Goal: Task Accomplishment & Management: Use online tool/utility

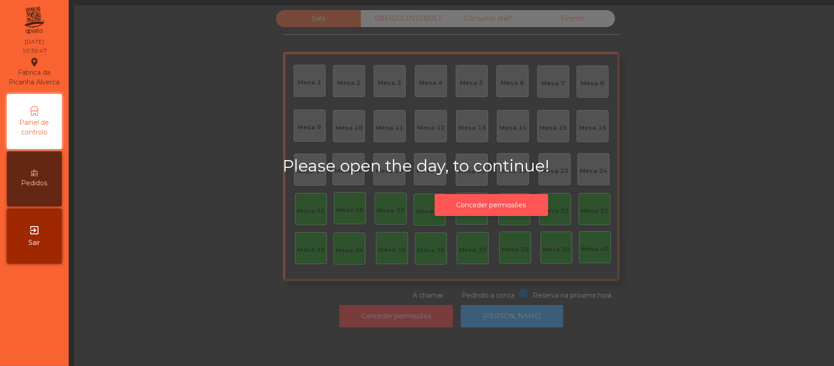
click at [504, 203] on button "Conceder permissões" at bounding box center [492, 205] width 114 height 22
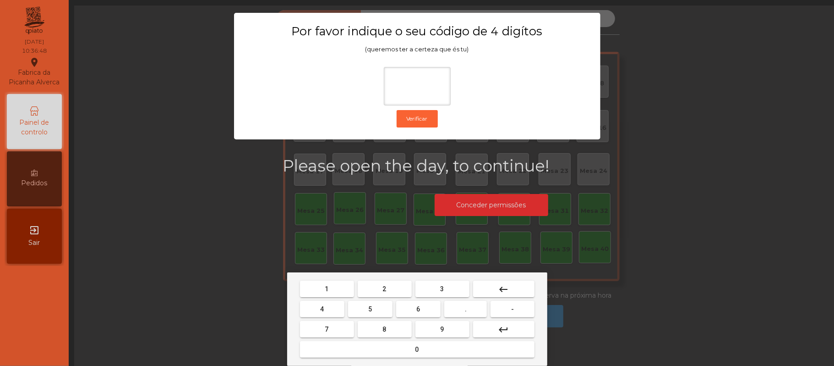
click at [384, 289] on span "2" at bounding box center [385, 288] width 4 height 7
click at [419, 307] on span "6" at bounding box center [419, 308] width 4 height 7
click at [326, 286] on span "1" at bounding box center [327, 288] width 4 height 7
click at [370, 309] on span "5" at bounding box center [370, 308] width 4 height 7
type input "****"
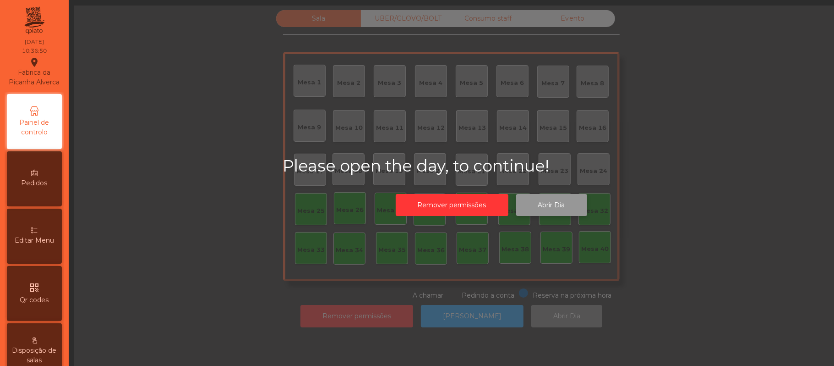
click at [564, 200] on button "Abrir Dia" at bounding box center [551, 205] width 71 height 22
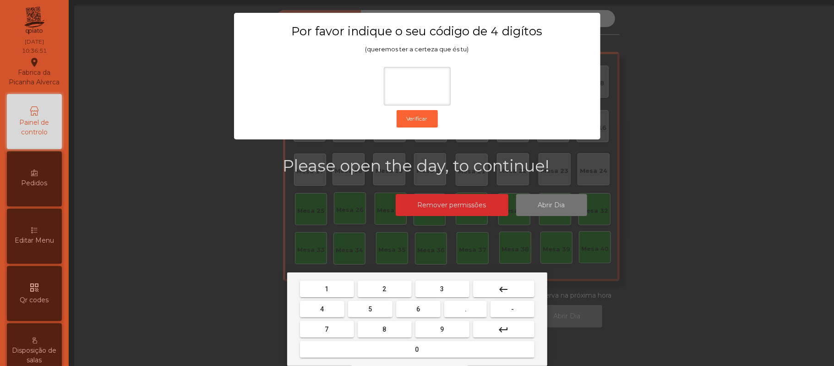
click at [384, 289] on span "2" at bounding box center [385, 288] width 4 height 7
click at [417, 305] on span "6" at bounding box center [419, 308] width 4 height 7
click at [332, 288] on button "1" at bounding box center [327, 288] width 54 height 16
click at [378, 305] on button "5" at bounding box center [370, 309] width 44 height 16
type input "****"
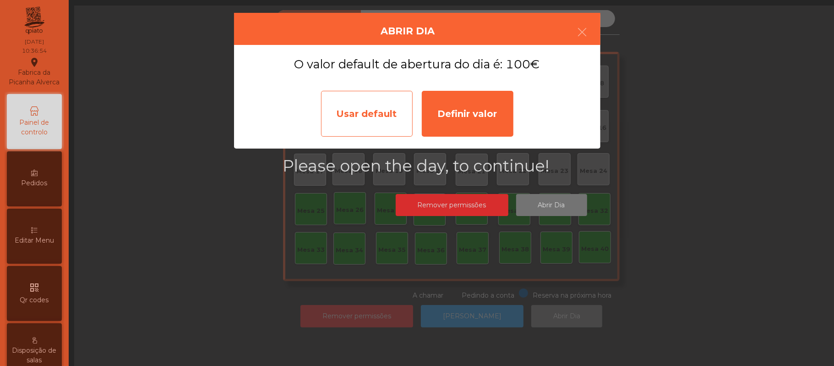
click at [367, 112] on div "Usar default" at bounding box center [367, 114] width 92 height 46
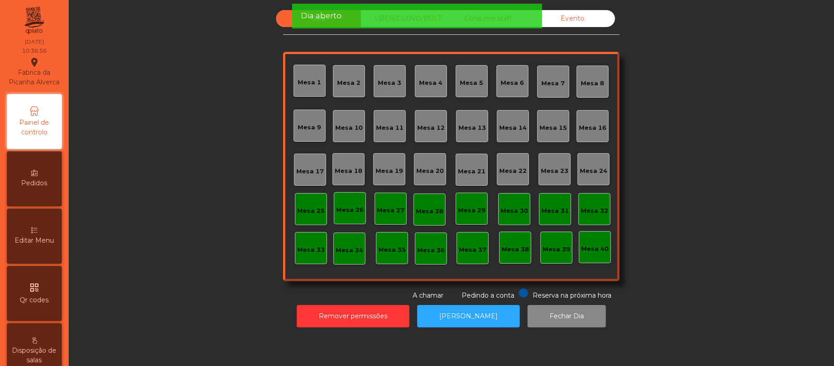
click at [556, 246] on div "Mesa 39" at bounding box center [556, 249] width 27 height 9
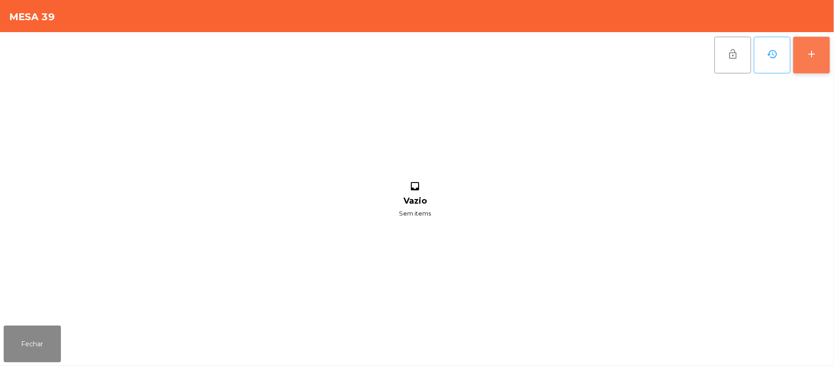
click at [825, 69] on button "add" at bounding box center [812, 55] width 37 height 37
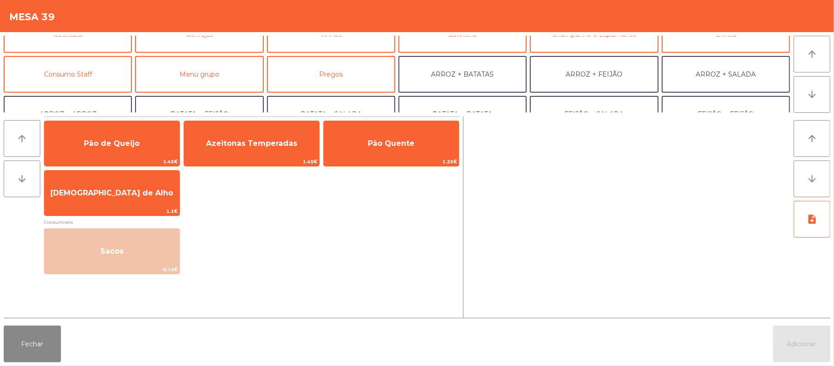
scroll to position [76, 0]
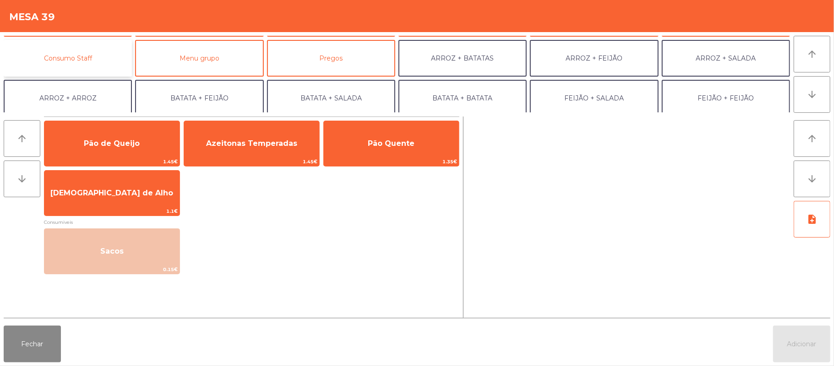
click at [100, 57] on button "Consumo Staff" at bounding box center [68, 58] width 128 height 37
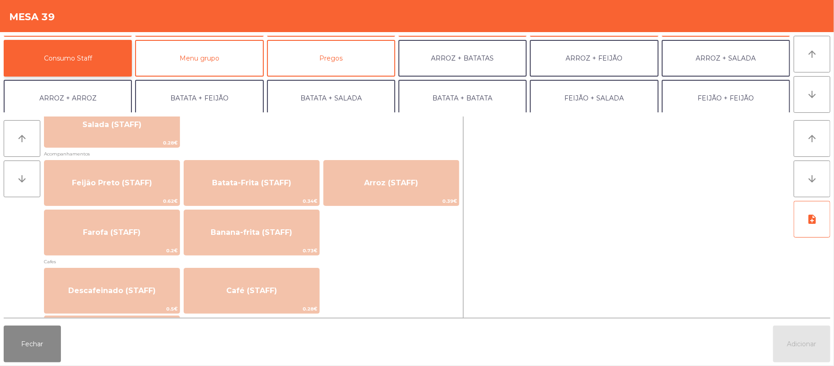
scroll to position [393, 0]
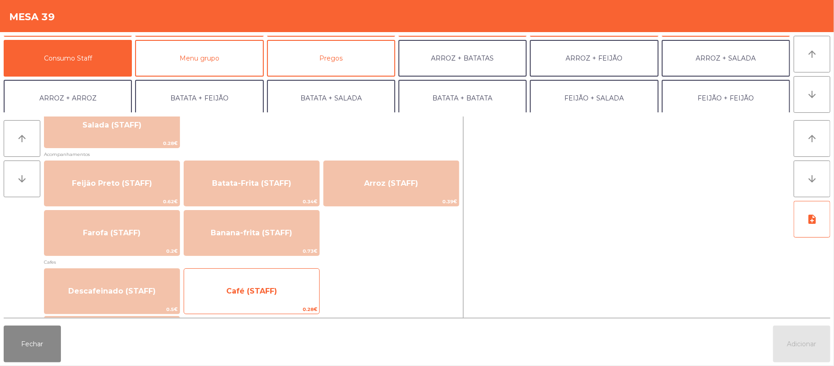
click at [279, 283] on span "Café (STAFF)" at bounding box center [251, 291] width 135 height 25
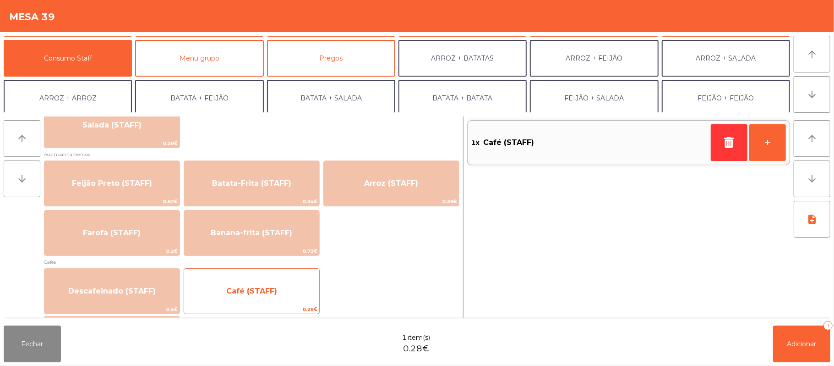
click at [275, 281] on span "Café (STAFF)" at bounding box center [251, 291] width 135 height 25
click at [273, 285] on span "Café (STAFF)" at bounding box center [251, 291] width 135 height 25
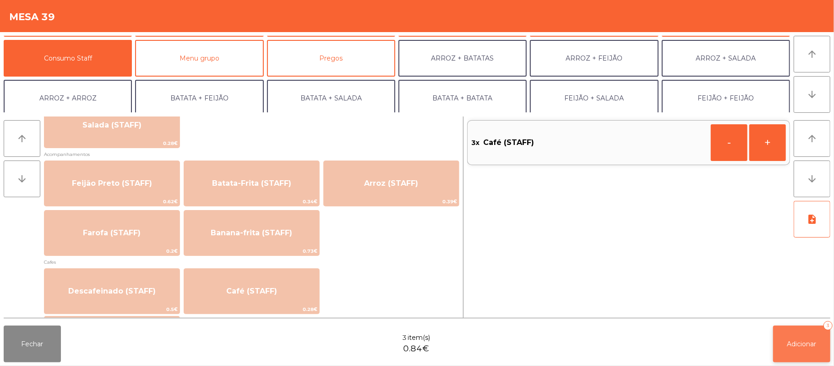
click at [803, 354] on button "Adicionar 3" at bounding box center [801, 343] width 57 height 37
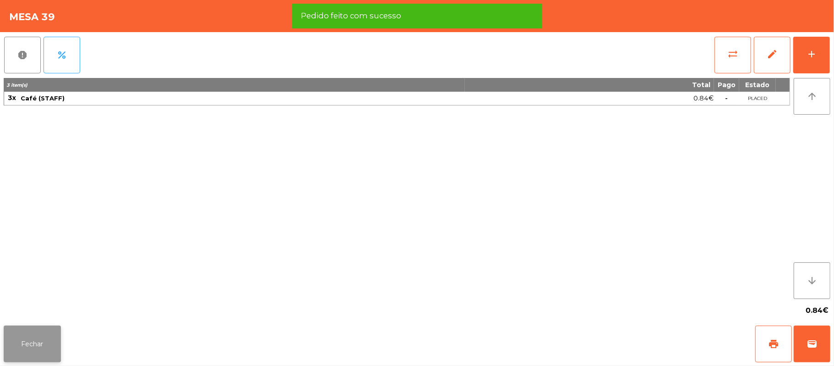
click at [38, 356] on button "Fechar" at bounding box center [32, 343] width 57 height 37
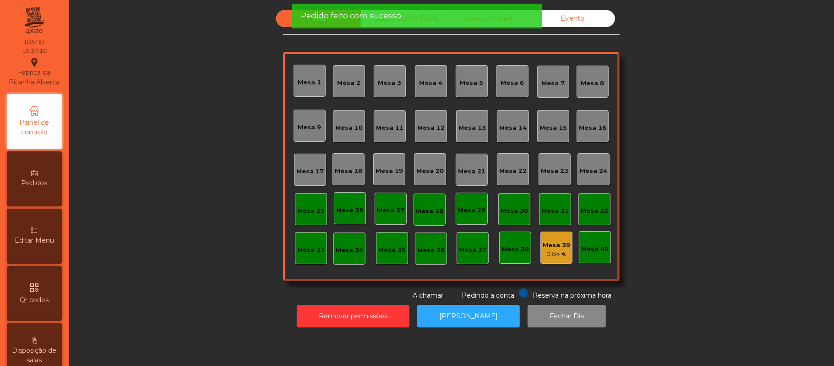
click at [574, 15] on div "Evento" at bounding box center [573, 18] width 85 height 17
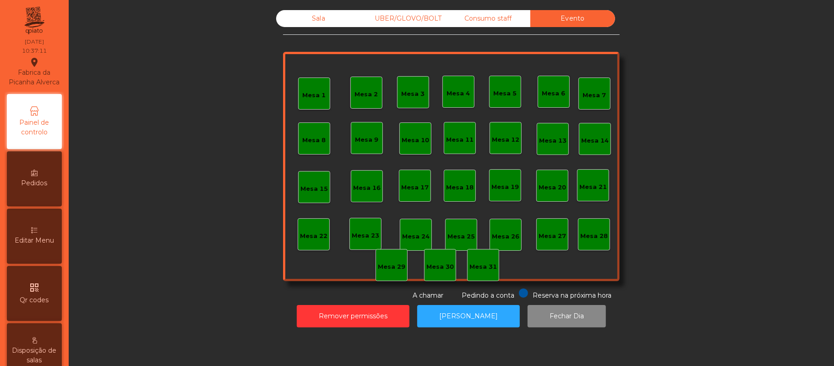
click at [497, 18] on div "Consumo staff" at bounding box center [488, 18] width 85 height 17
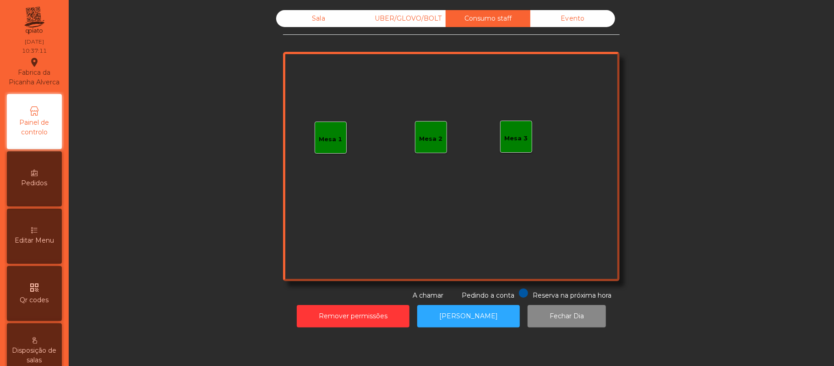
click at [511, 134] on div "Mesa 3" at bounding box center [516, 138] width 23 height 9
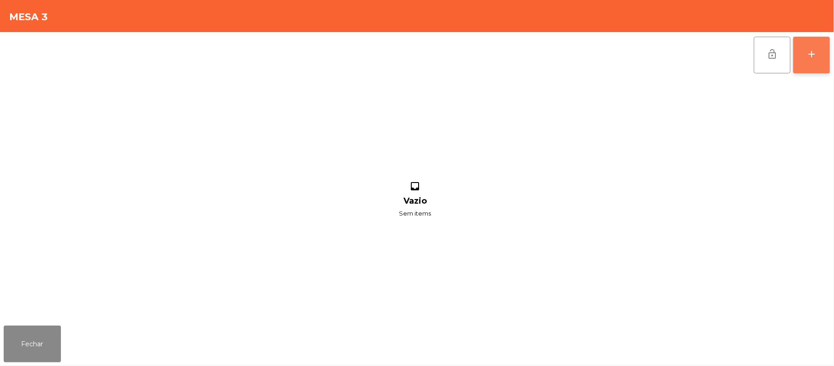
click at [811, 50] on div "add" at bounding box center [811, 54] width 11 height 11
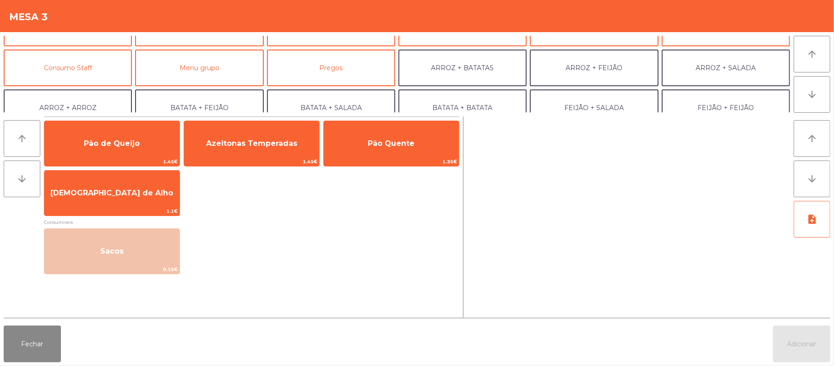
scroll to position [79, 0]
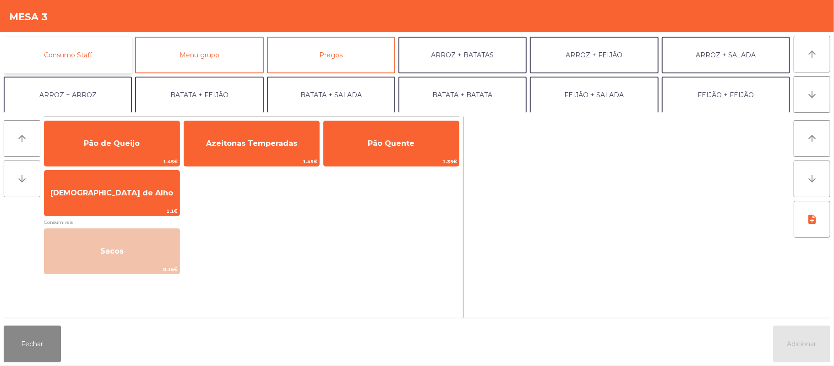
click at [103, 57] on button "Consumo Staff" at bounding box center [68, 55] width 128 height 37
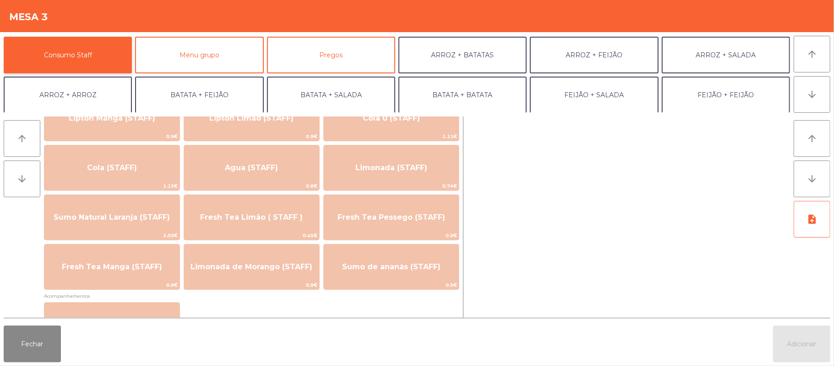
scroll to position [192, 0]
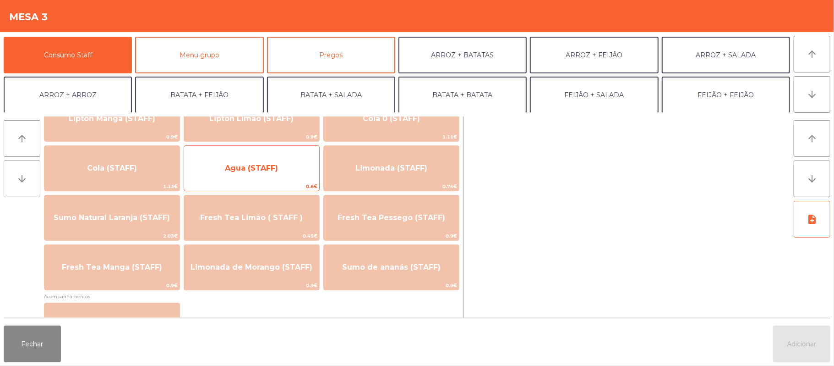
click at [279, 163] on span "Agua (STAFF)" at bounding box center [251, 168] width 135 height 25
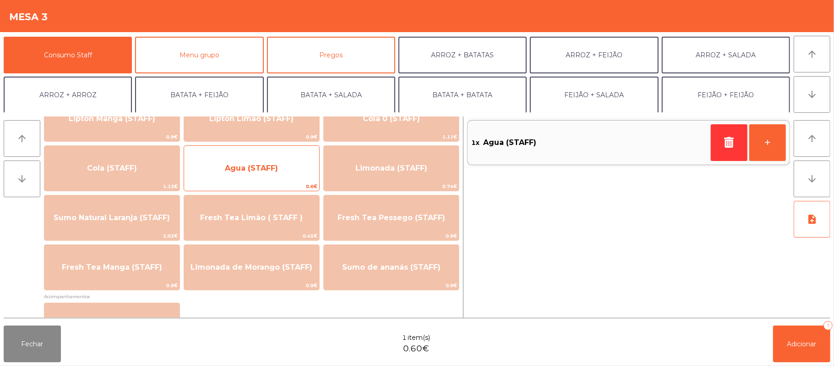
click at [279, 163] on span "Agua (STAFF)" at bounding box center [251, 168] width 135 height 25
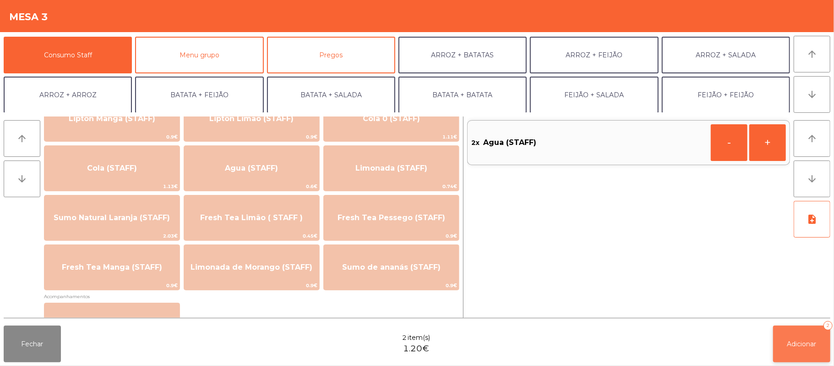
click at [803, 339] on span "Adicionar" at bounding box center [802, 343] width 29 height 8
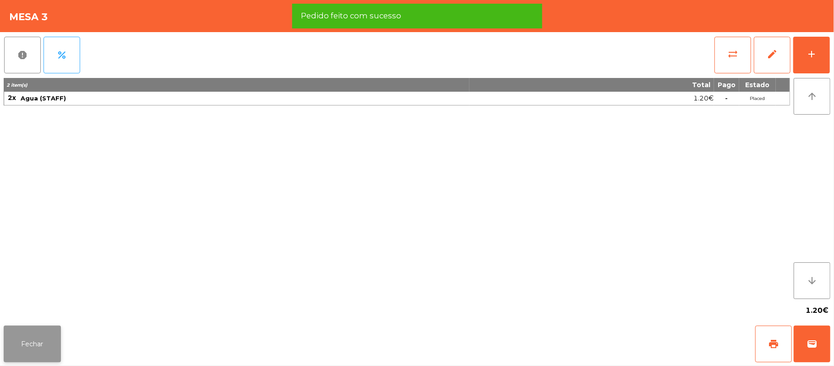
click at [33, 335] on button "Fechar" at bounding box center [32, 343] width 57 height 37
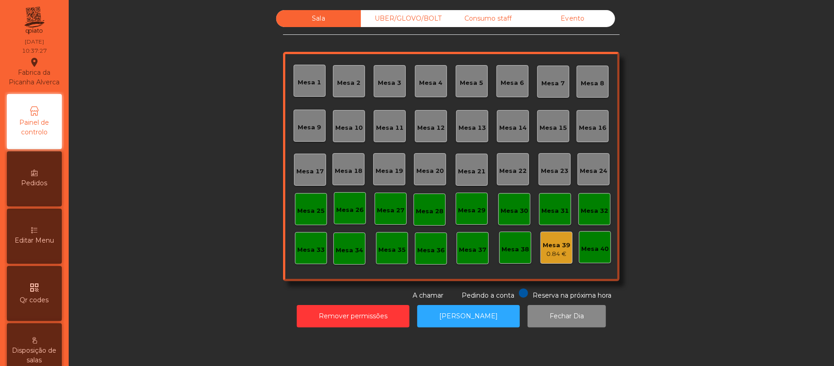
click at [460, 257] on div "Mesa 37" at bounding box center [473, 248] width 32 height 32
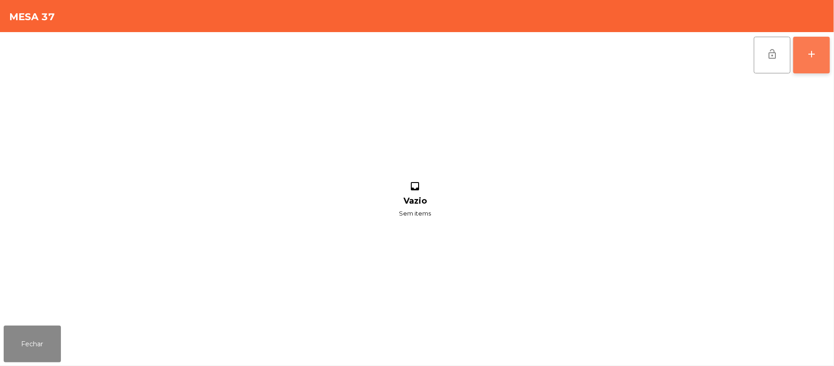
click at [809, 52] on div "add" at bounding box center [811, 54] width 11 height 11
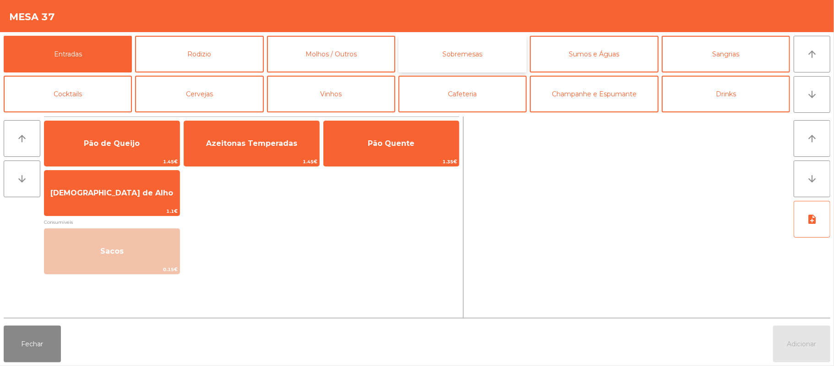
click at [454, 57] on button "Sobremesas" at bounding box center [463, 54] width 128 height 37
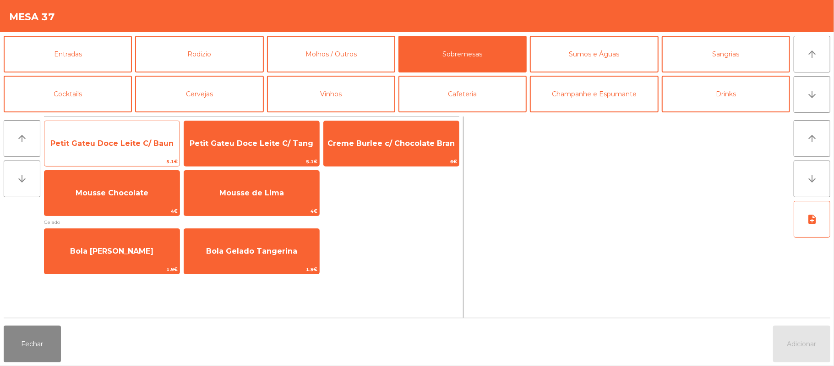
click at [149, 136] on span "Petit Gateu Doce Leite C/ Baun" at bounding box center [111, 143] width 135 height 25
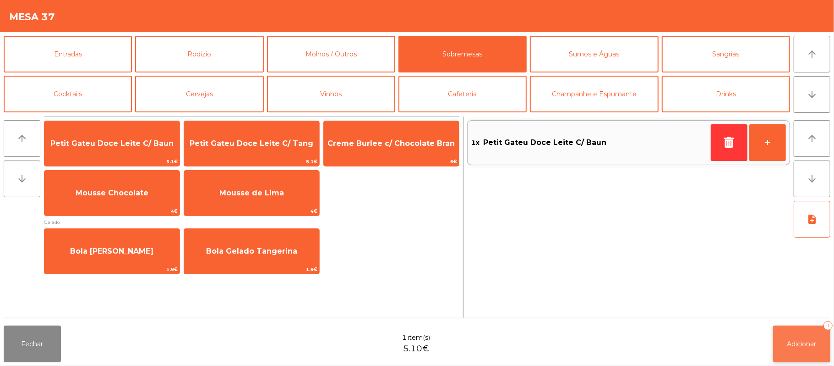
click at [797, 340] on span "Adicionar" at bounding box center [802, 343] width 29 height 8
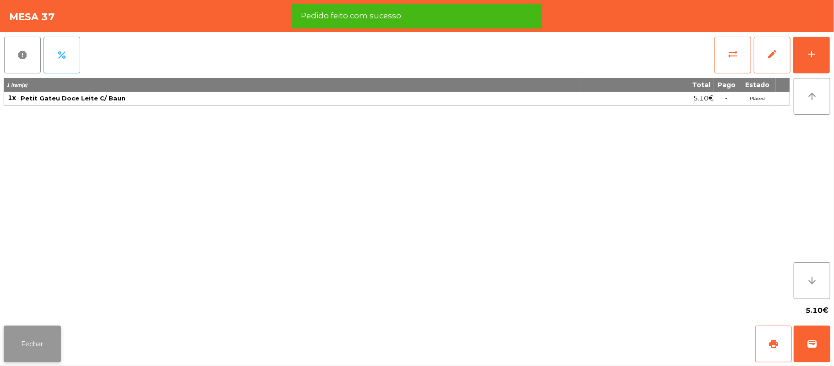
click at [34, 338] on button "Fechar" at bounding box center [32, 343] width 57 height 37
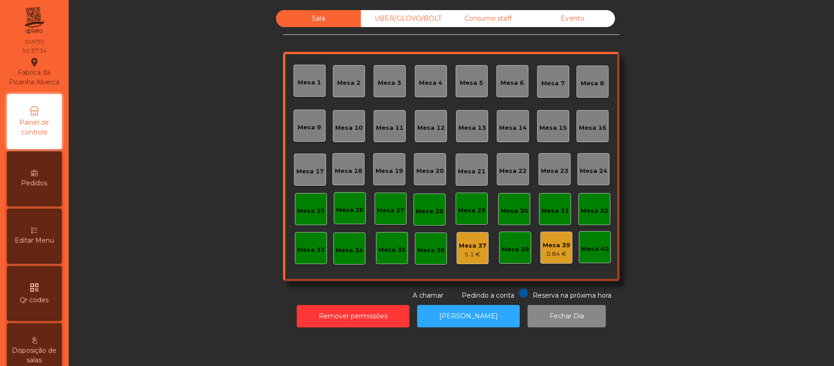
click at [312, 87] on div "Mesa 1" at bounding box center [310, 81] width 32 height 32
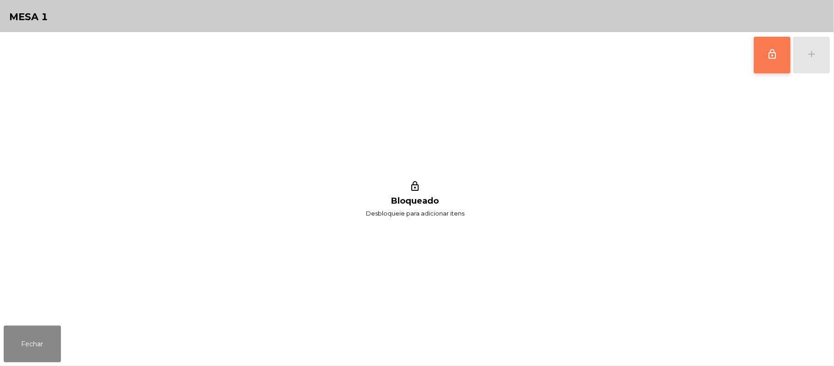
click at [765, 48] on button "lock_outline" at bounding box center [772, 55] width 37 height 37
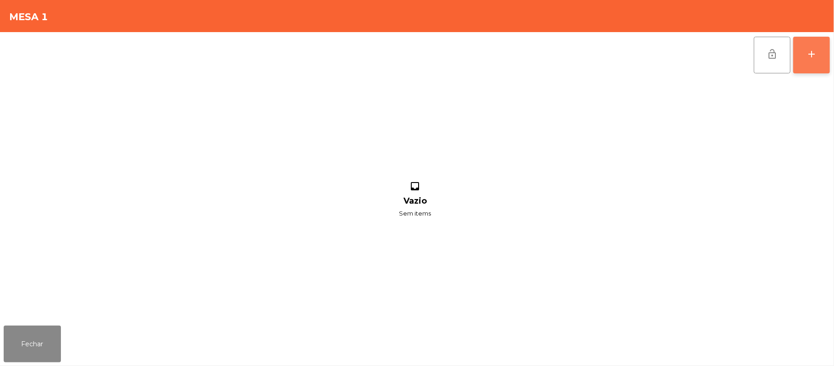
click at [809, 52] on div "add" at bounding box center [811, 54] width 11 height 11
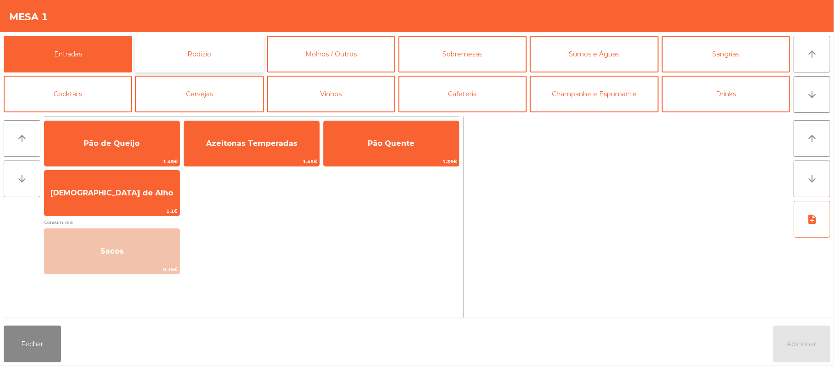
click at [215, 55] on button "Rodizio" at bounding box center [199, 54] width 128 height 37
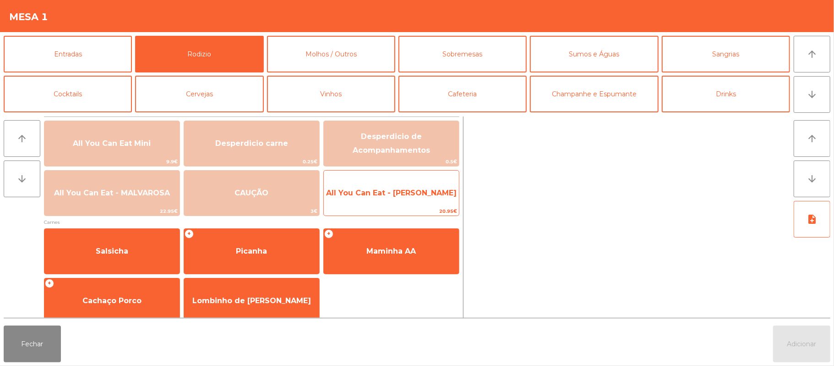
click at [431, 198] on span "All You Can Eat - [PERSON_NAME]" at bounding box center [391, 193] width 135 height 25
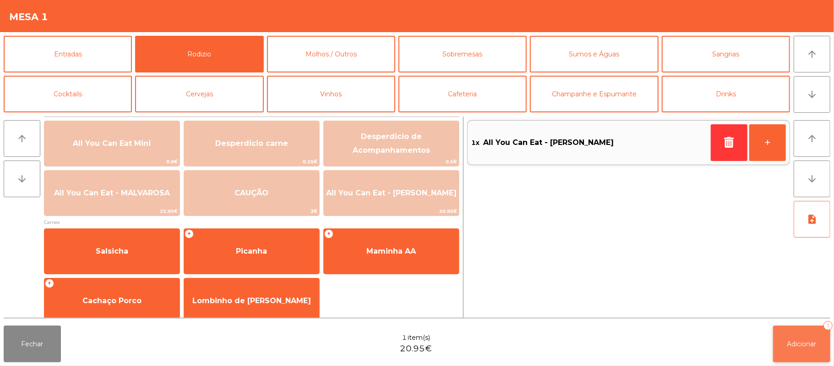
click at [803, 336] on button "Adicionar 1" at bounding box center [801, 343] width 57 height 37
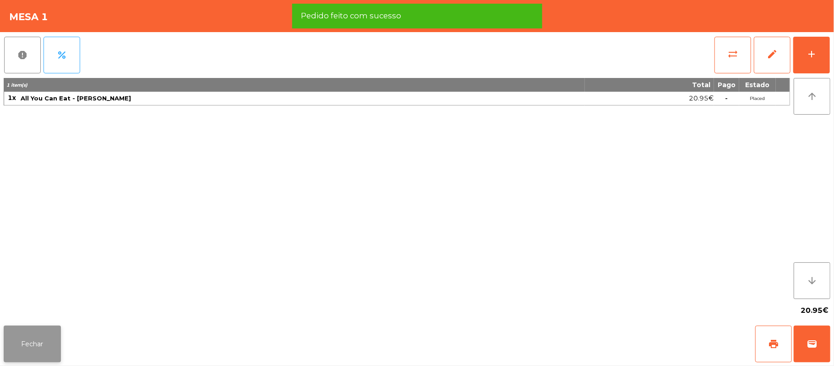
click at [32, 349] on button "Fechar" at bounding box center [32, 343] width 57 height 37
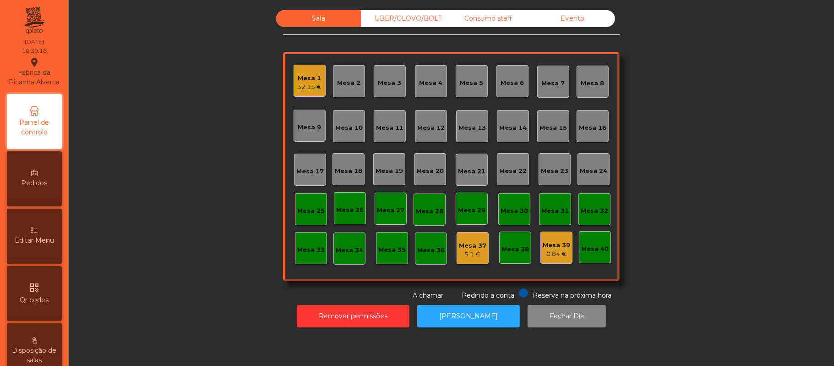
click at [314, 77] on div "Mesa 1" at bounding box center [310, 78] width 24 height 9
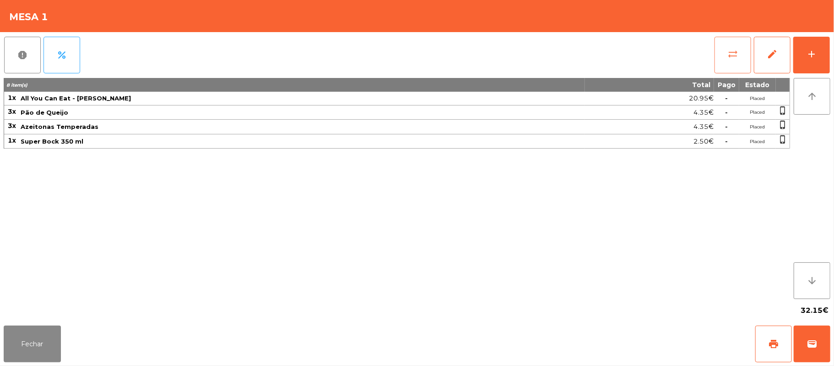
click at [722, 54] on button "sync_alt" at bounding box center [733, 55] width 37 height 37
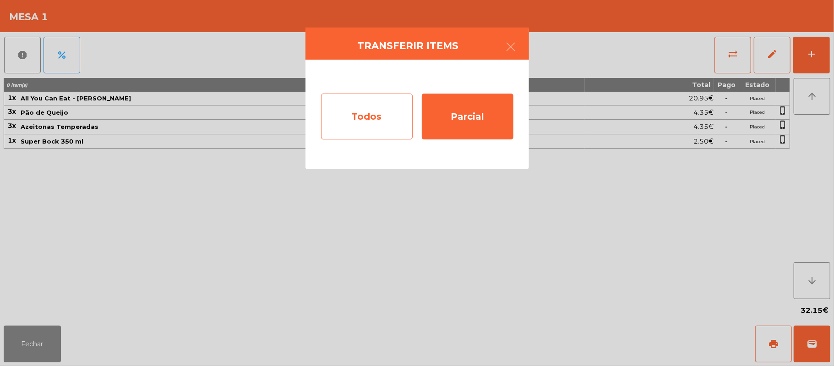
click at [375, 107] on div "Todos" at bounding box center [367, 116] width 92 height 46
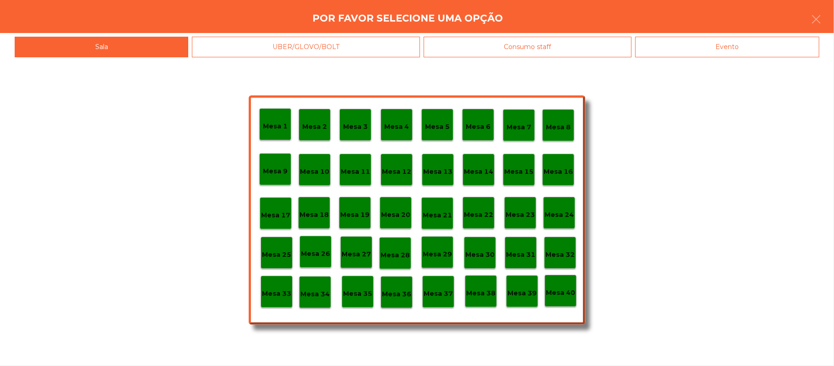
click at [743, 40] on div "Evento" at bounding box center [727, 47] width 184 height 21
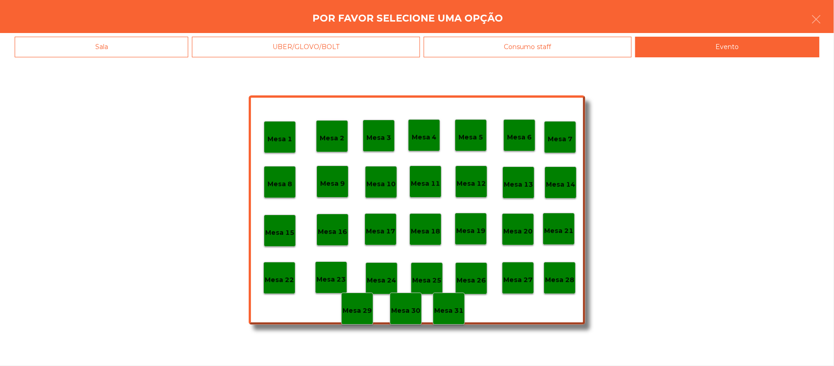
click at [143, 43] on div "Sala" at bounding box center [102, 47] width 174 height 21
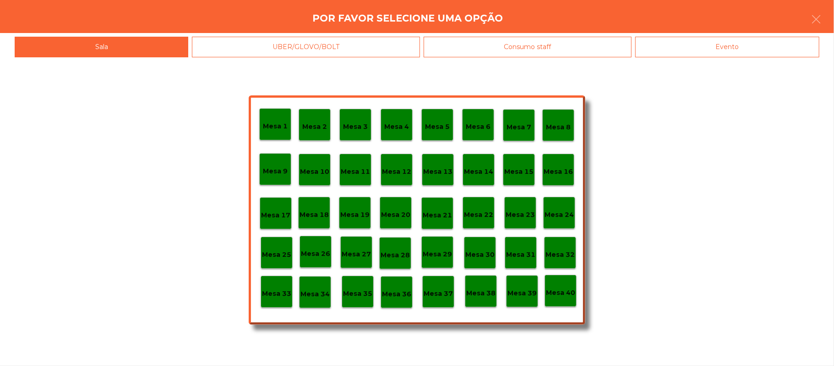
click at [442, 288] on p "Mesa 37" at bounding box center [438, 293] width 29 height 11
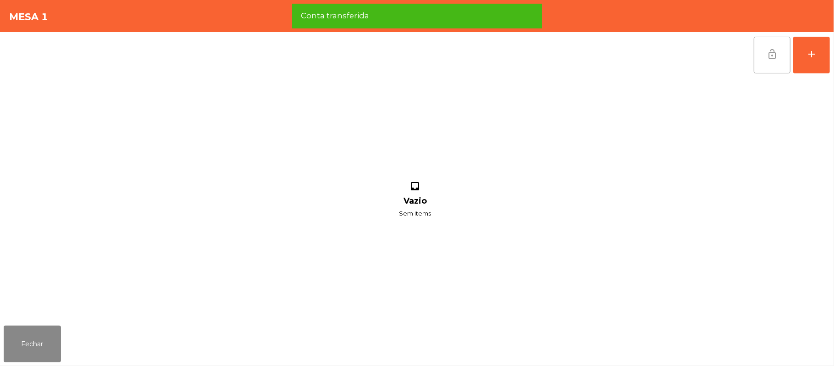
click at [761, 55] on button "lock_open" at bounding box center [772, 55] width 37 height 37
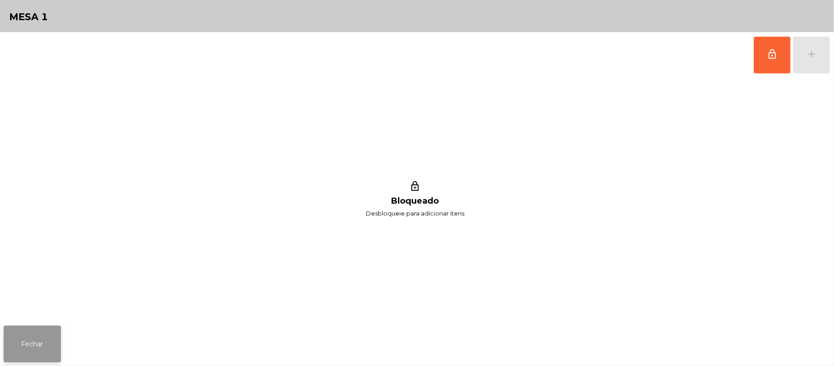
click at [43, 349] on button "Fechar" at bounding box center [32, 343] width 57 height 37
